Goal: Transaction & Acquisition: Purchase product/service

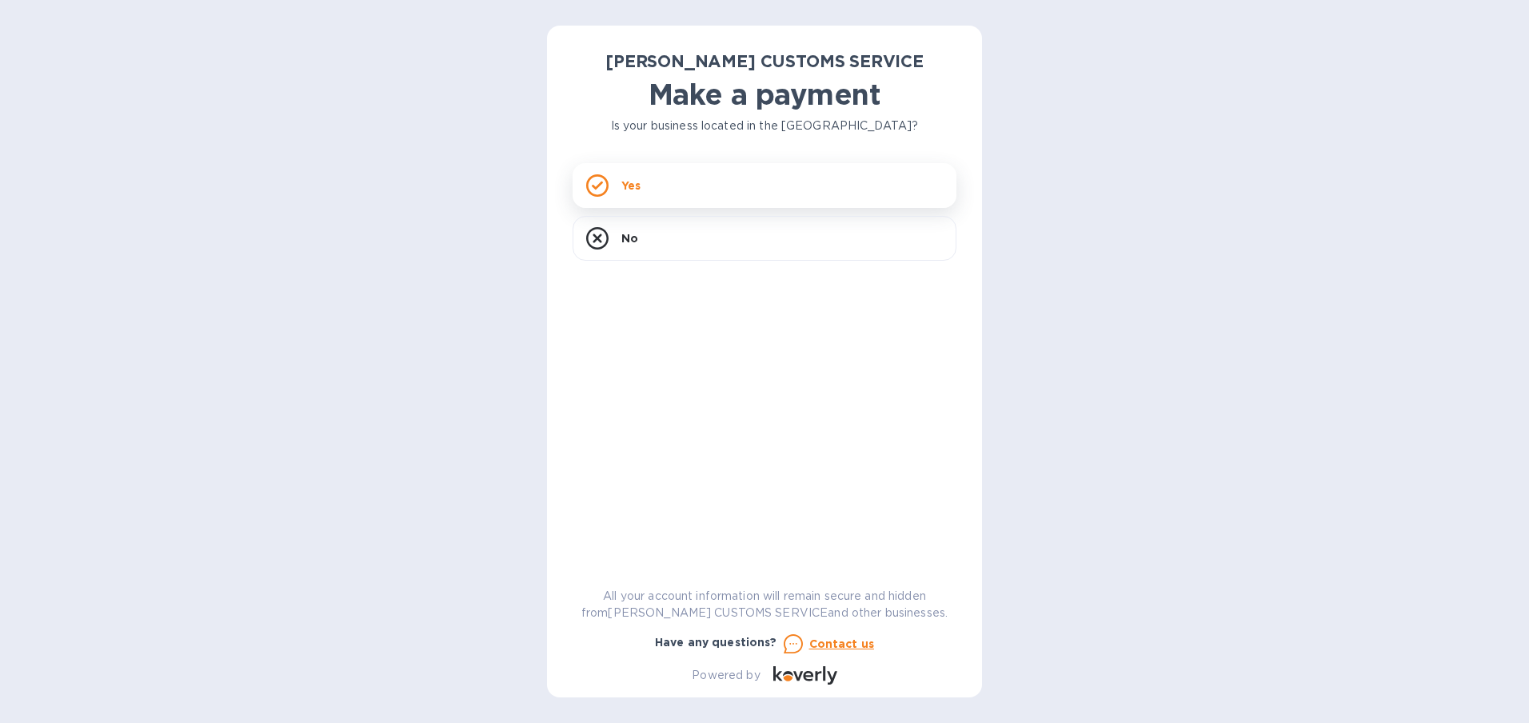
click at [786, 184] on div "Yes" at bounding box center [765, 185] width 384 height 45
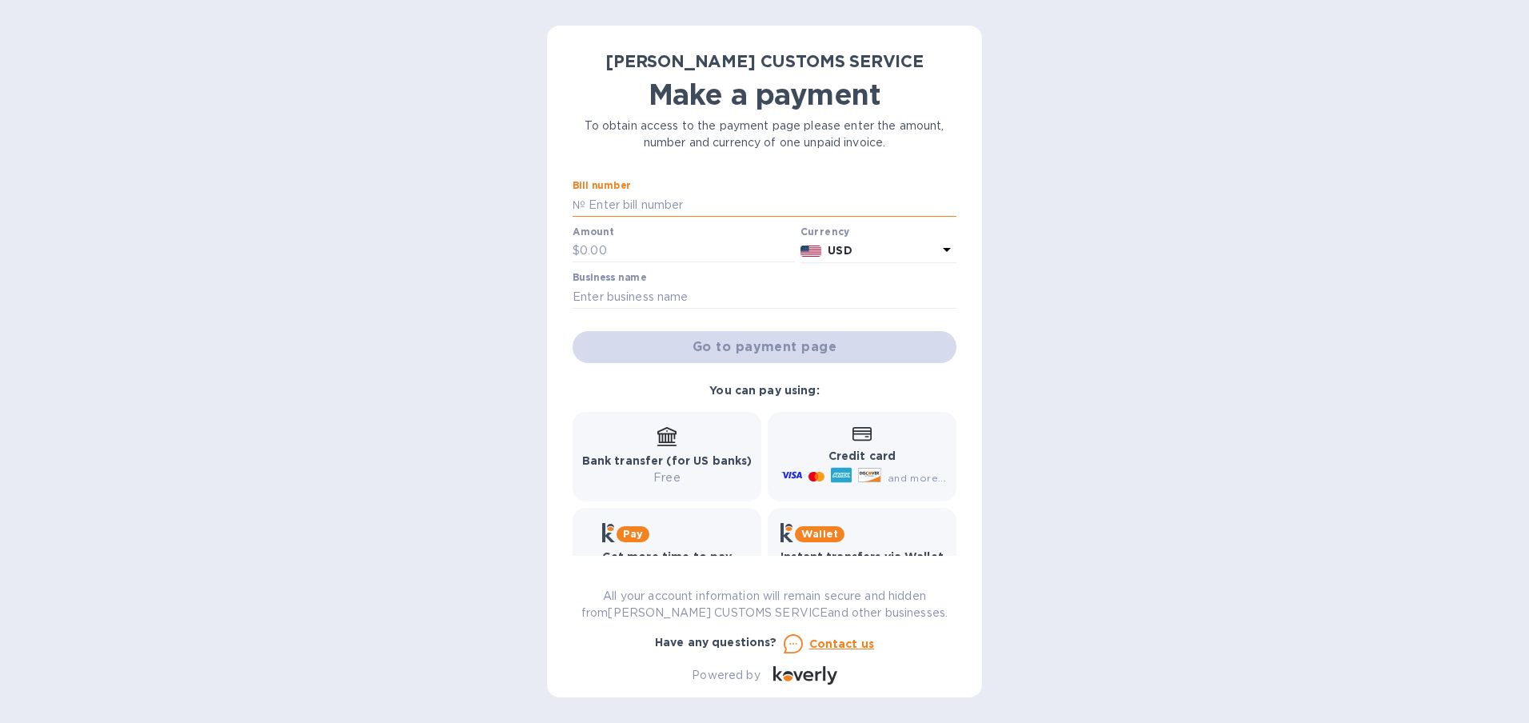
click at [682, 206] on input "text" at bounding box center [770, 205] width 371 height 24
type input "0"
click at [609, 197] on input "text" at bounding box center [770, 205] width 371 height 24
type input "R00008513"
type input "2"
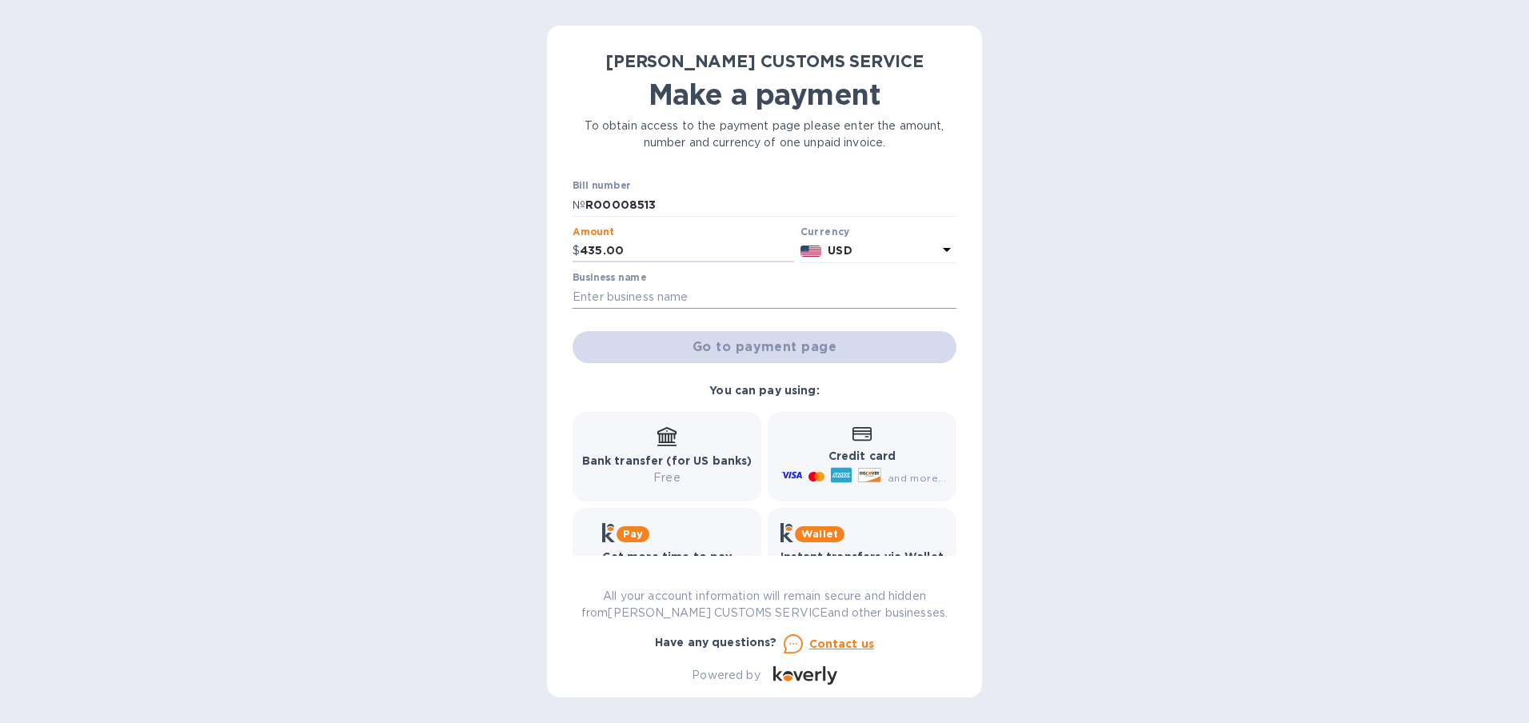
type input "435.00"
click at [641, 295] on input "text" at bounding box center [765, 297] width 384 height 24
type input "bonlow llc"
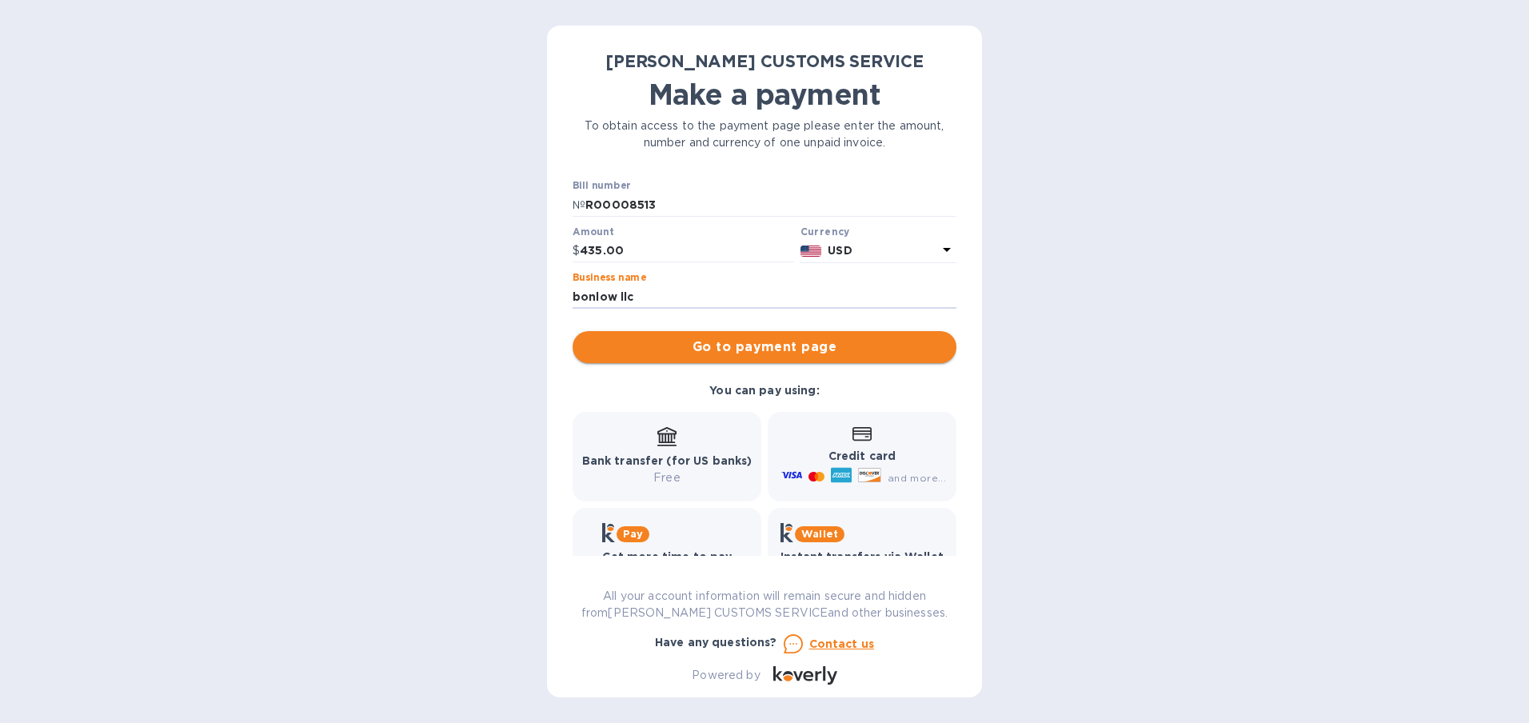
click at [796, 349] on span "Go to payment page" at bounding box center [764, 346] width 358 height 19
